Goal: Check status: Check status

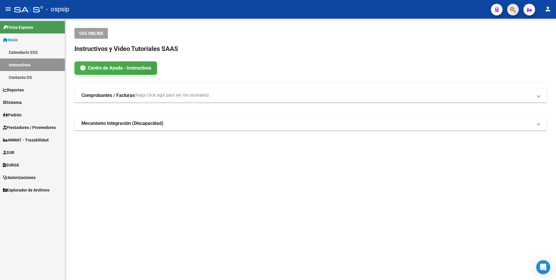
click at [516, 10] on button "button" at bounding box center [513, 10] width 12 height 12
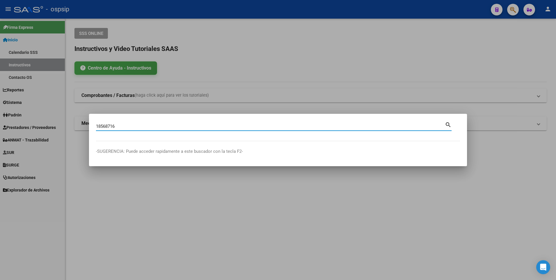
type input "18568716"
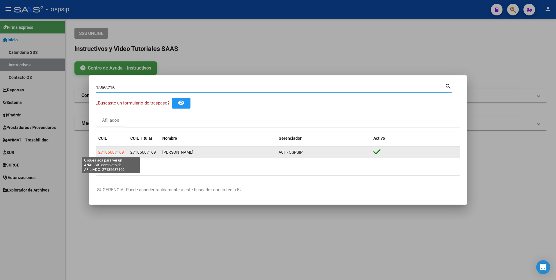
click at [113, 151] on span "27185687169" at bounding box center [111, 152] width 26 height 5
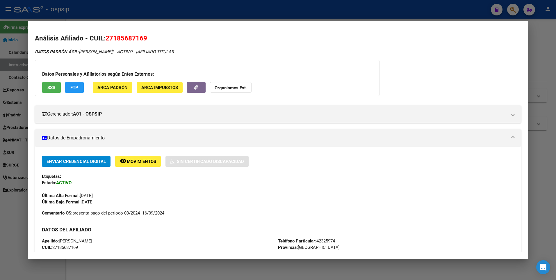
click at [47, 89] on button "SSS" at bounding box center [51, 87] width 19 height 11
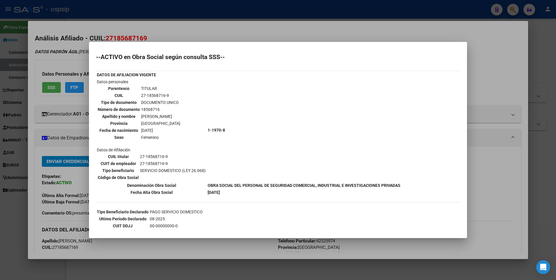
drag, startPoint x: 515, startPoint y: 32, endPoint x: 464, endPoint y: 28, distance: 51.3
click at [514, 32] on div at bounding box center [278, 140] width 556 height 280
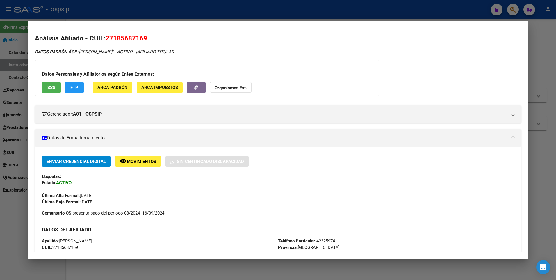
click at [437, 5] on div at bounding box center [278, 140] width 556 height 280
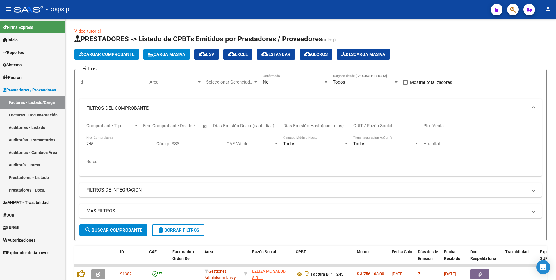
scroll to position [56, 0]
